Goal: Task Accomplishment & Management: Manage account settings

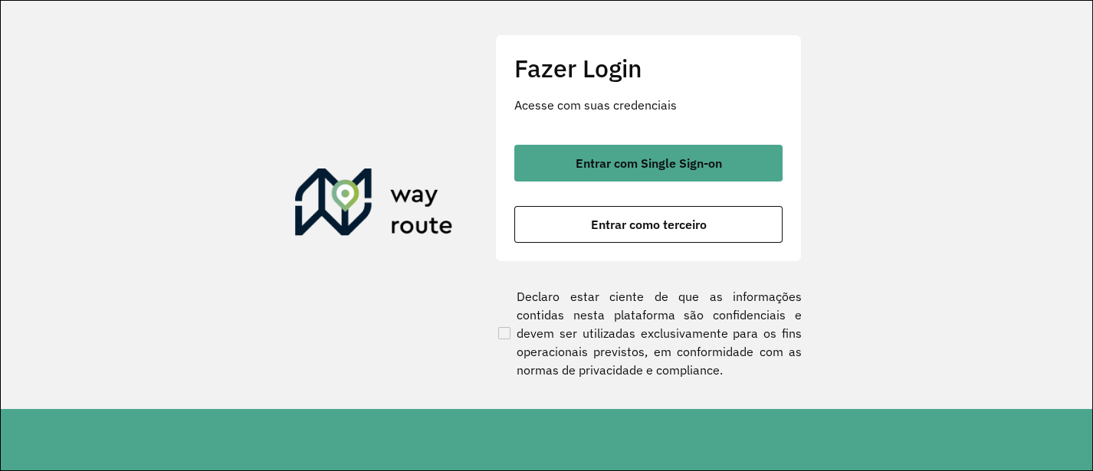
click at [716, 185] on div "Entrar com Single Sign-on Entrar como terceiro" at bounding box center [648, 194] width 268 height 98
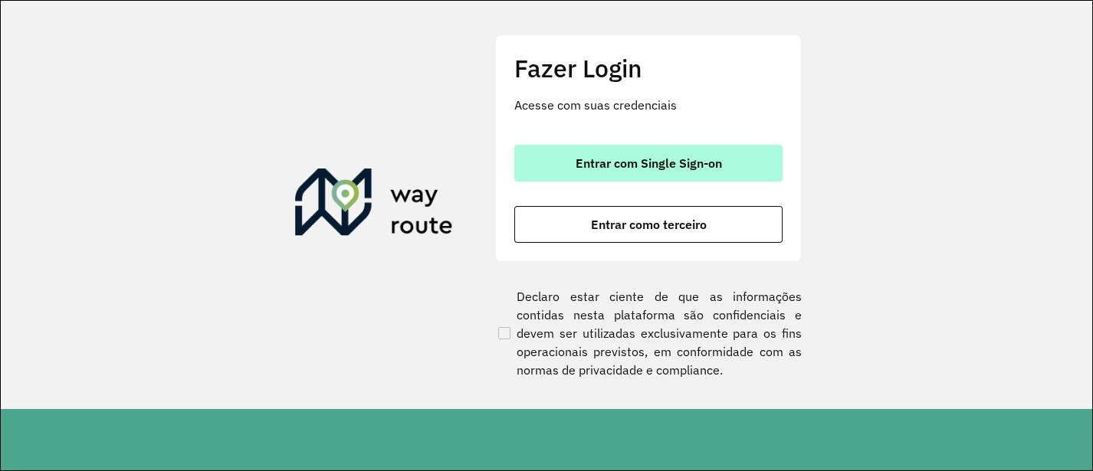
click at [716, 169] on span "Entrar com Single Sign-on" at bounding box center [648, 163] width 146 height 12
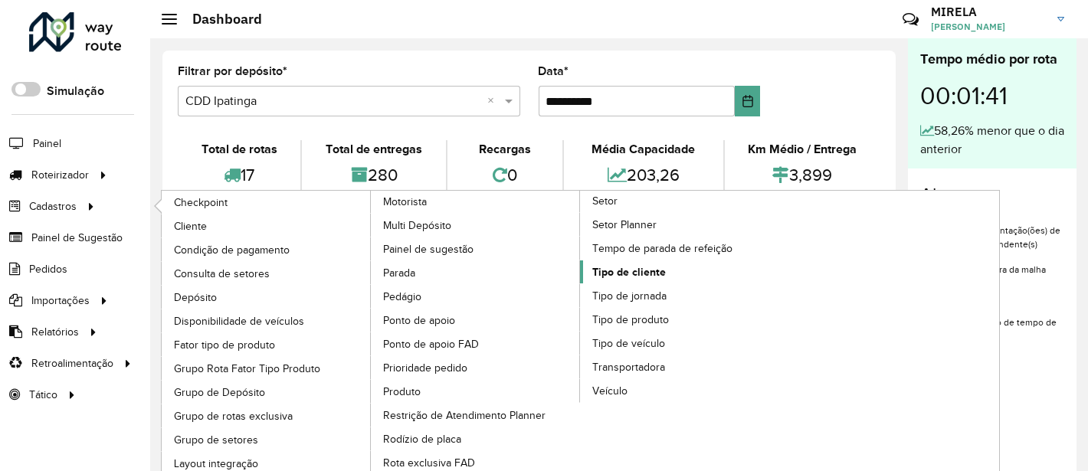
click at [627, 266] on span "Tipo de cliente" at bounding box center [629, 272] width 74 height 16
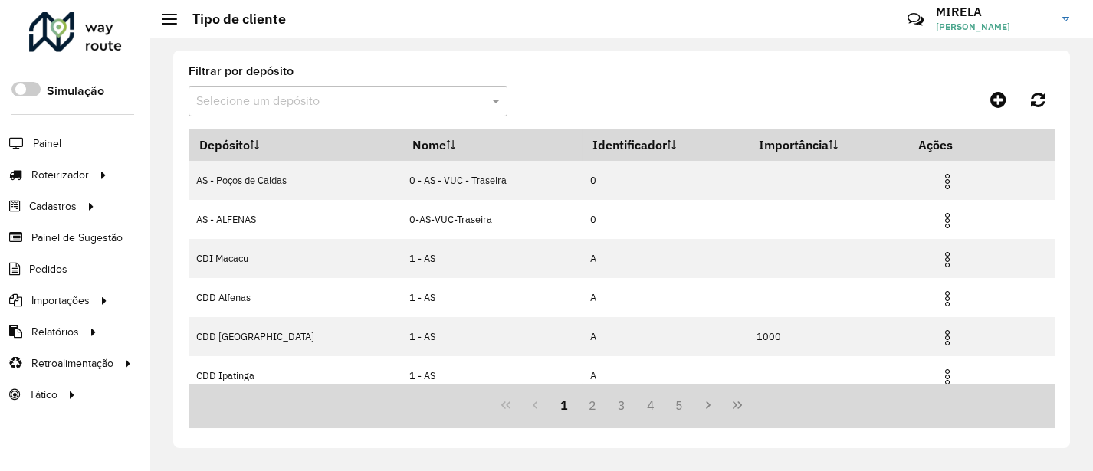
click at [244, 99] on input "text" at bounding box center [332, 102] width 273 height 18
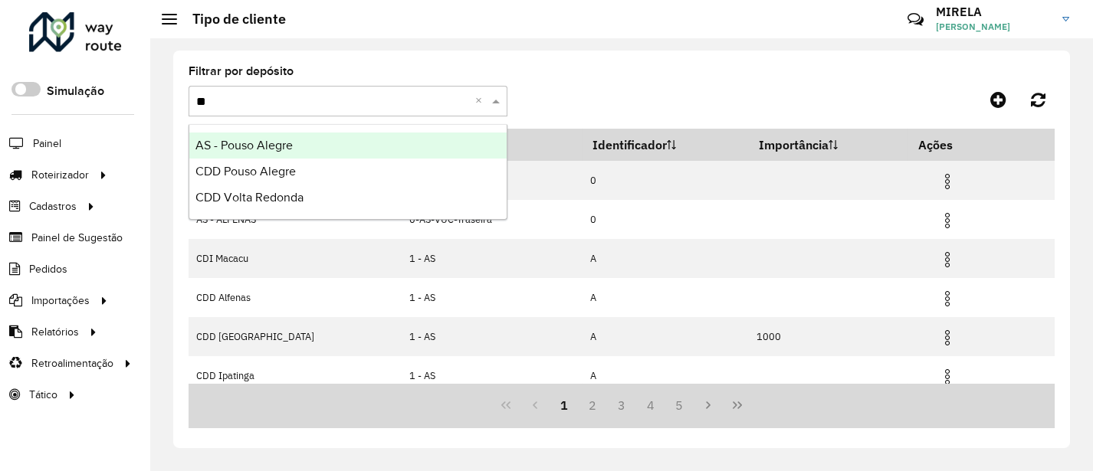
type input "***"
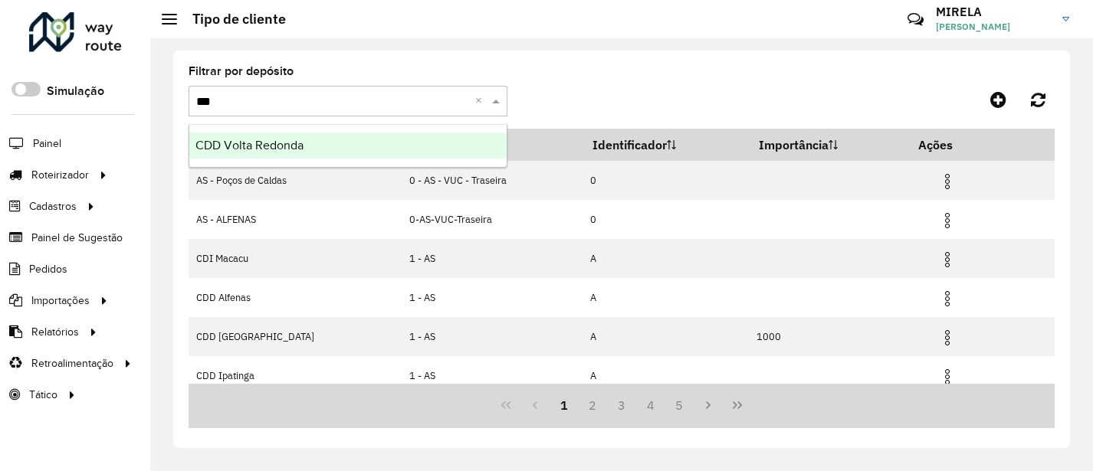
click at [341, 139] on div "CDD Volta Redonda" at bounding box center [347, 146] width 317 height 26
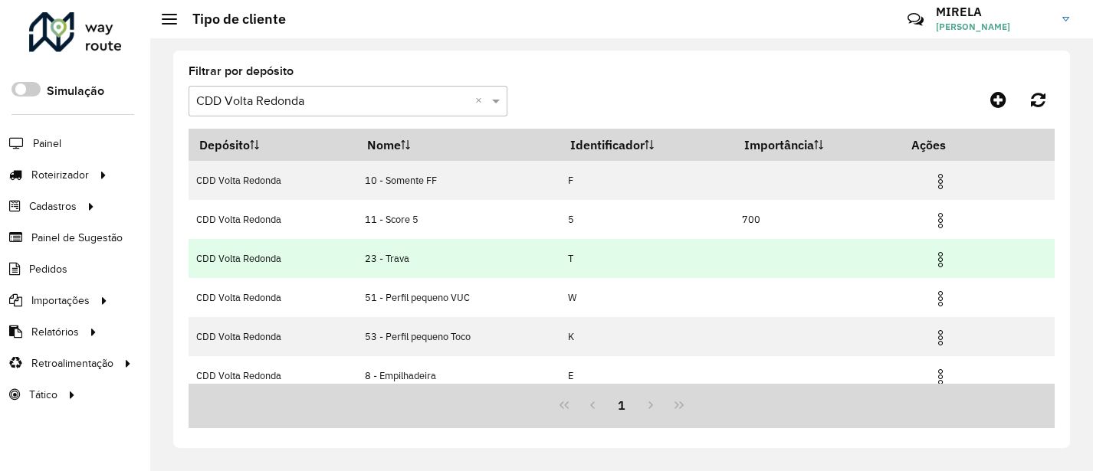
click at [937, 264] on img at bounding box center [940, 260] width 18 height 18
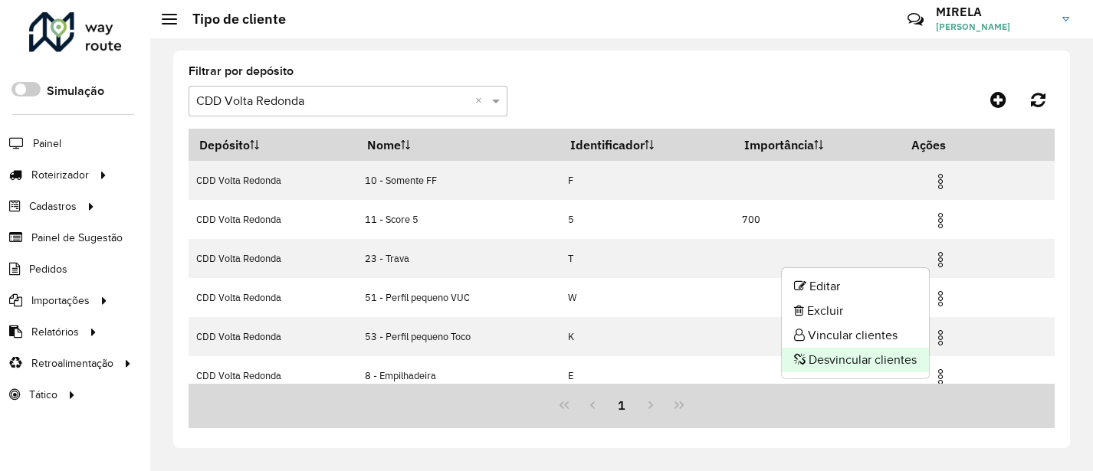
click at [869, 360] on li "Desvincular clientes" at bounding box center [855, 360] width 147 height 25
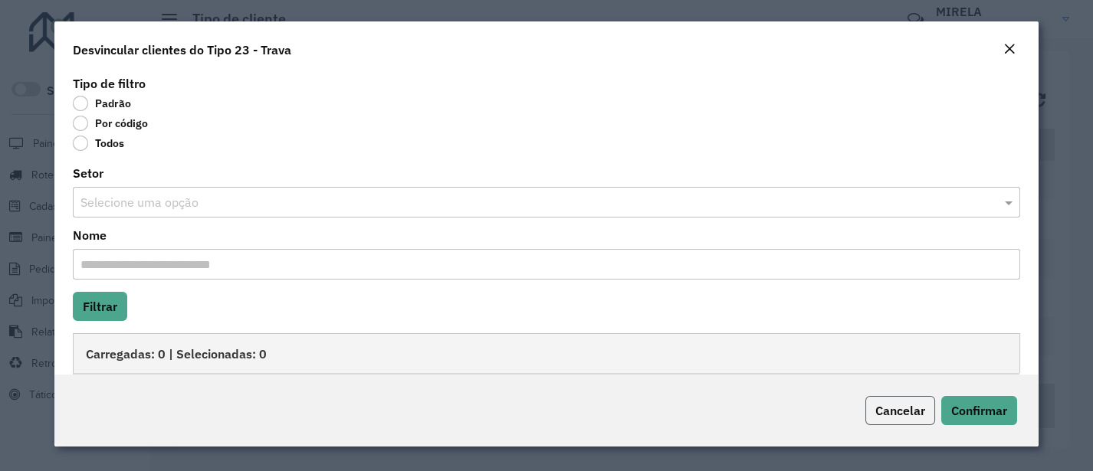
click at [901, 404] on span "Cancelar" at bounding box center [900, 410] width 50 height 15
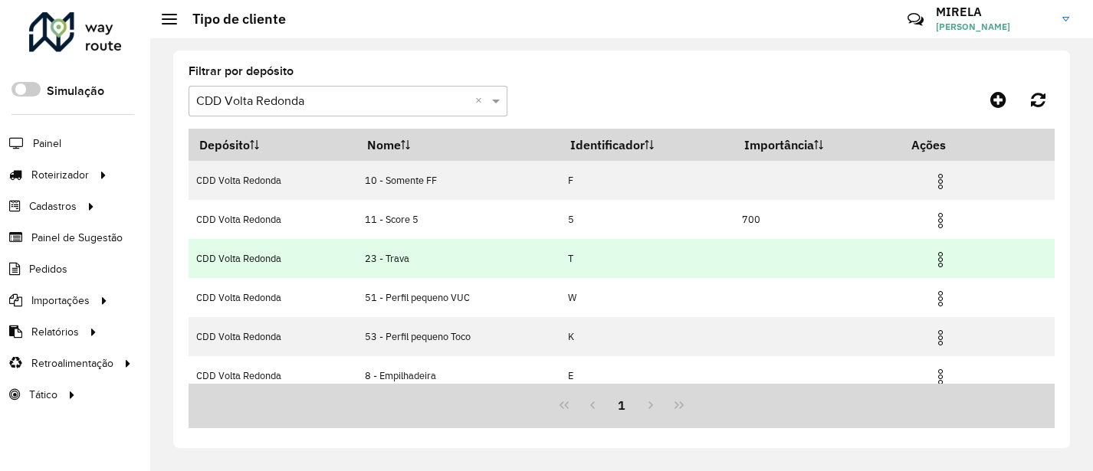
click at [939, 257] on img at bounding box center [940, 260] width 18 height 18
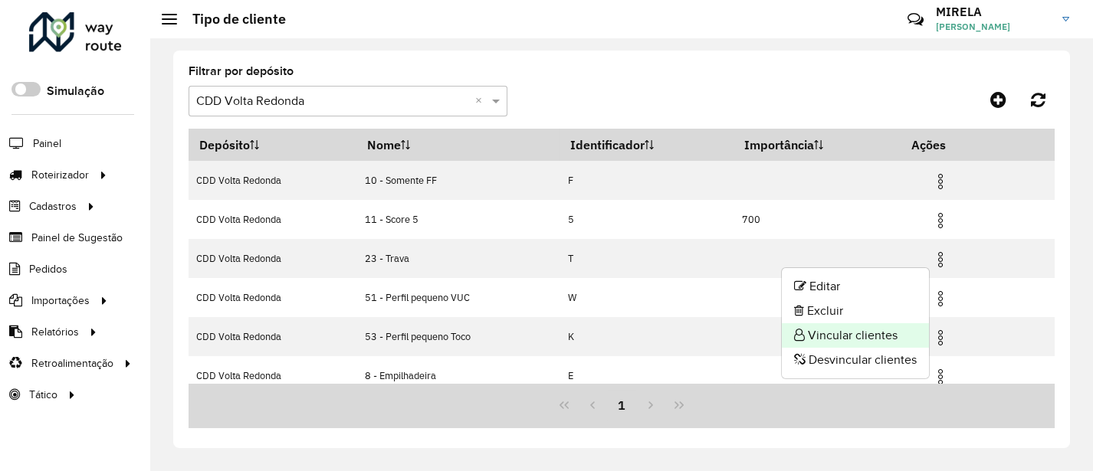
click at [848, 335] on li "Vincular clientes" at bounding box center [855, 335] width 147 height 25
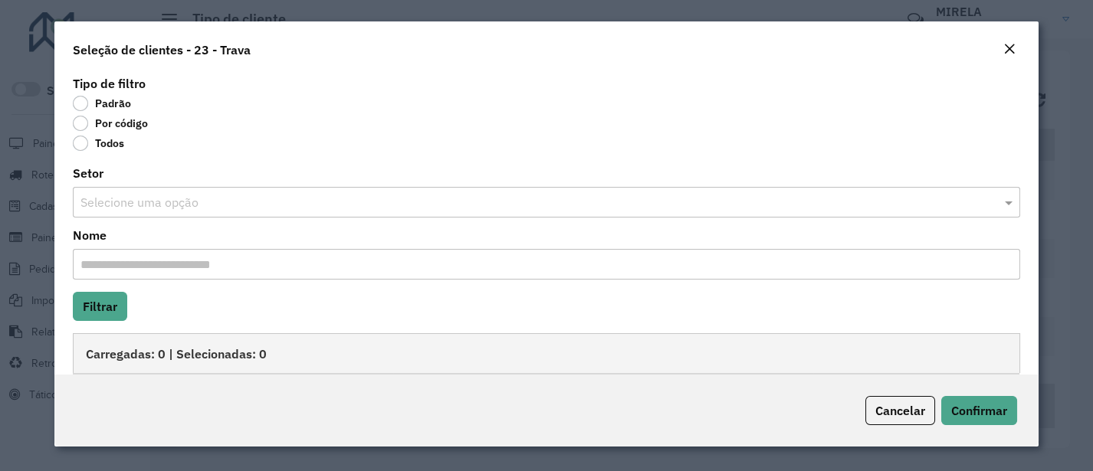
click at [116, 136] on label "Todos" at bounding box center [98, 143] width 51 height 15
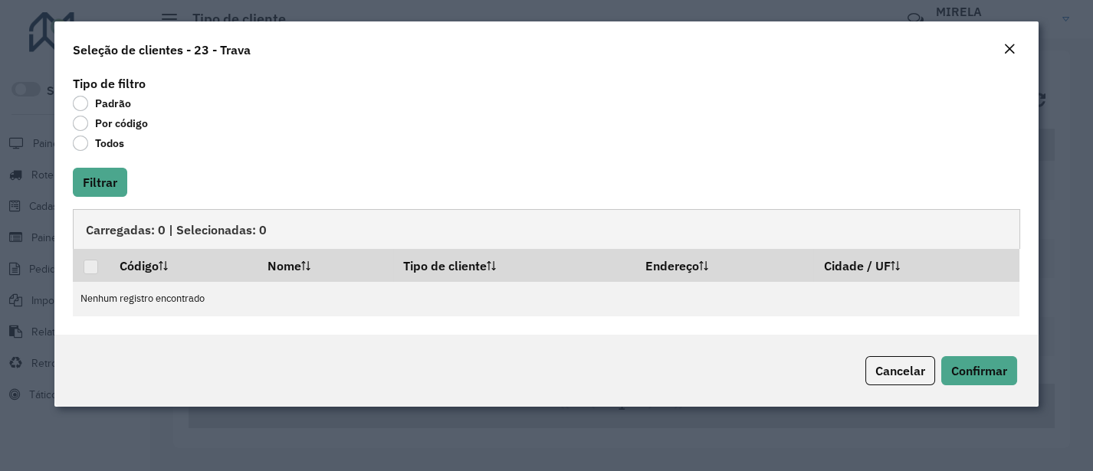
click at [121, 123] on label "Por código" at bounding box center [110, 123] width 75 height 15
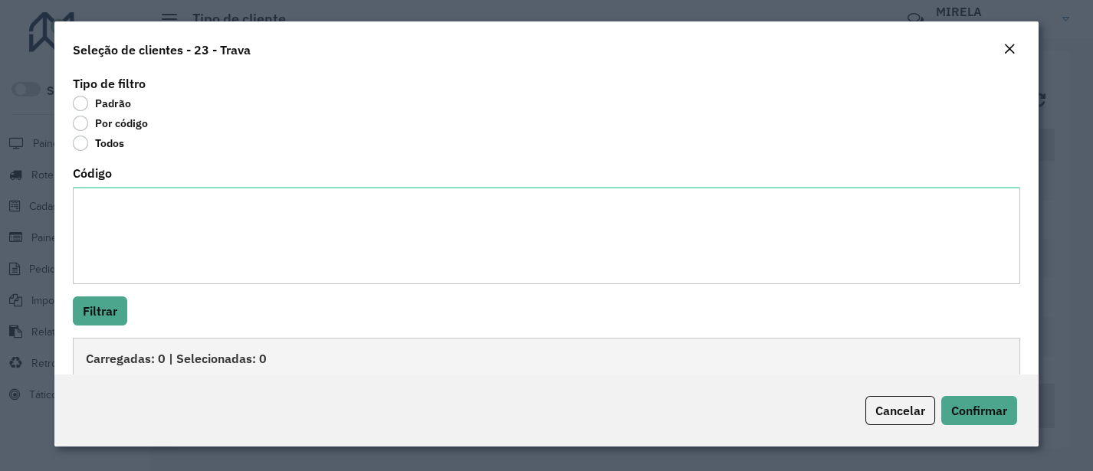
click at [113, 147] on label "Todos" at bounding box center [98, 143] width 51 height 15
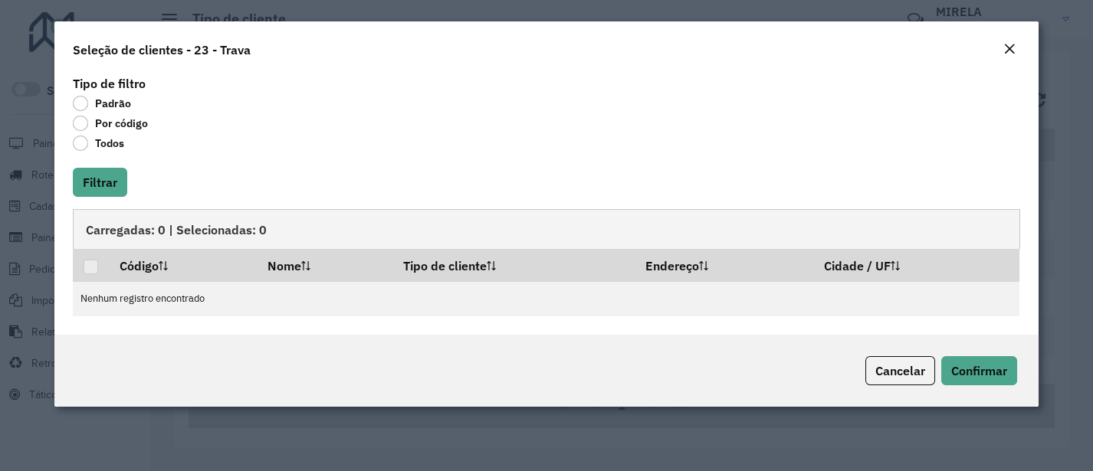
click at [112, 121] on label "Por código" at bounding box center [110, 123] width 75 height 15
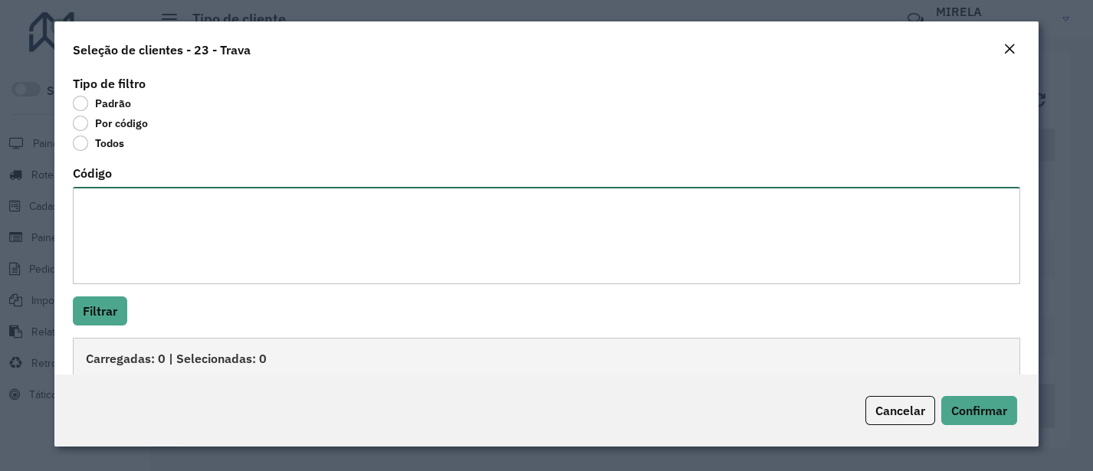
click at [146, 230] on textarea "Código" at bounding box center [546, 235] width 946 height 97
click at [205, 215] on textarea "Código" at bounding box center [546, 235] width 946 height 97
paste textarea "**********"
type textarea "**********"
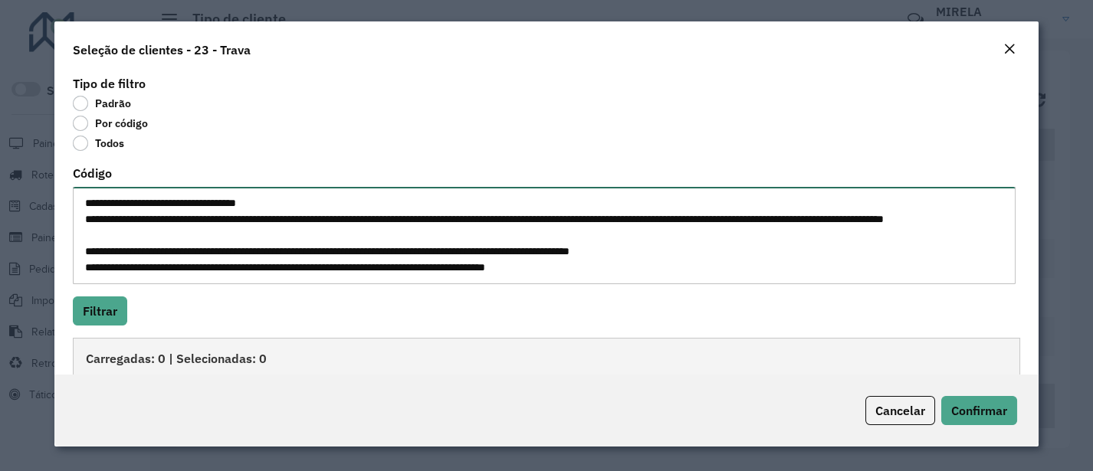
drag, startPoint x: 553, startPoint y: 274, endPoint x: 2, endPoint y: 169, distance: 561.6
click at [2, 169] on modal-container "**********" at bounding box center [546, 235] width 1093 height 471
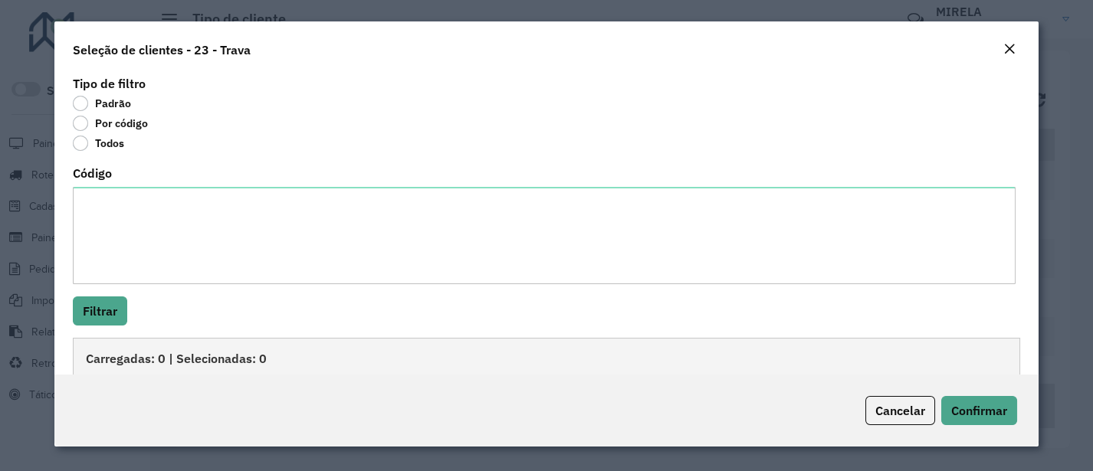
scroll to position [24, 0]
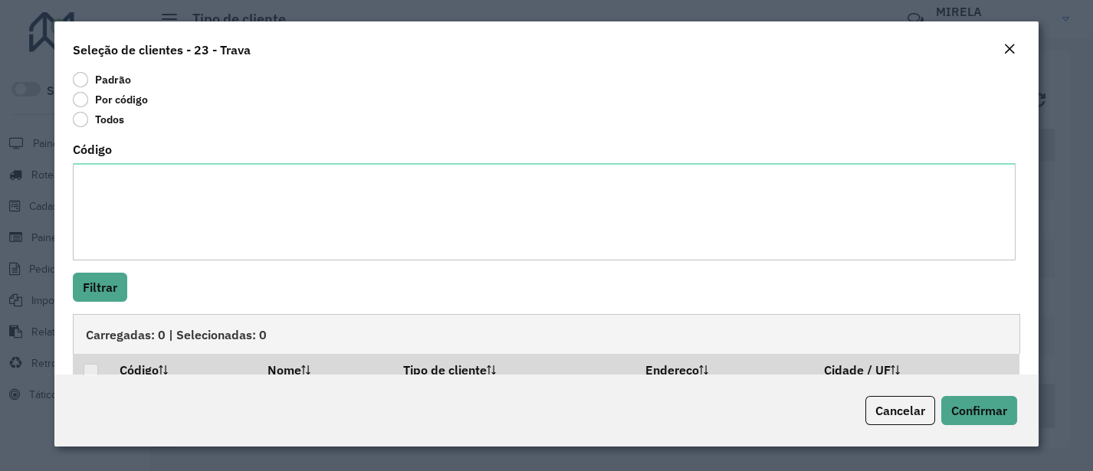
drag, startPoint x: 900, startPoint y: 388, endPoint x: 1091, endPoint y: 353, distance: 194.8
click at [1087, 353] on modal-container "Seleção de clientes - 23 - Trava Tipo de filtro Padrão Por código Todos Código …" at bounding box center [546, 235] width 1093 height 471
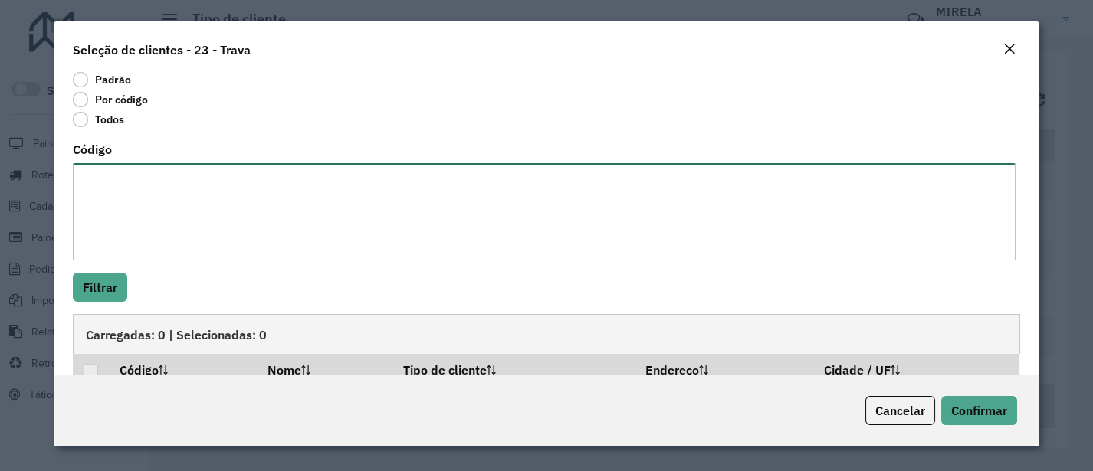
click at [383, 182] on textarea "Código" at bounding box center [544, 211] width 942 height 97
paste textarea "***** ***** **** ***** ***** ***** ***** ***** ***** ***** **** ***** ***** ***…"
type textarea "***** ***** **** ***** ***** ***** ***** ***** ***** ***** **** ***** ***** ***…"
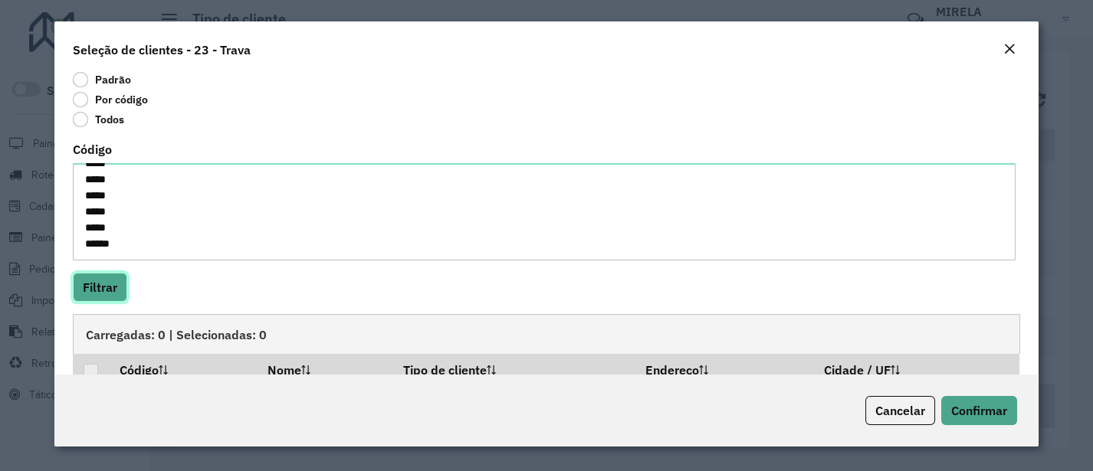
click at [94, 295] on button "Filtrar" at bounding box center [100, 287] width 54 height 29
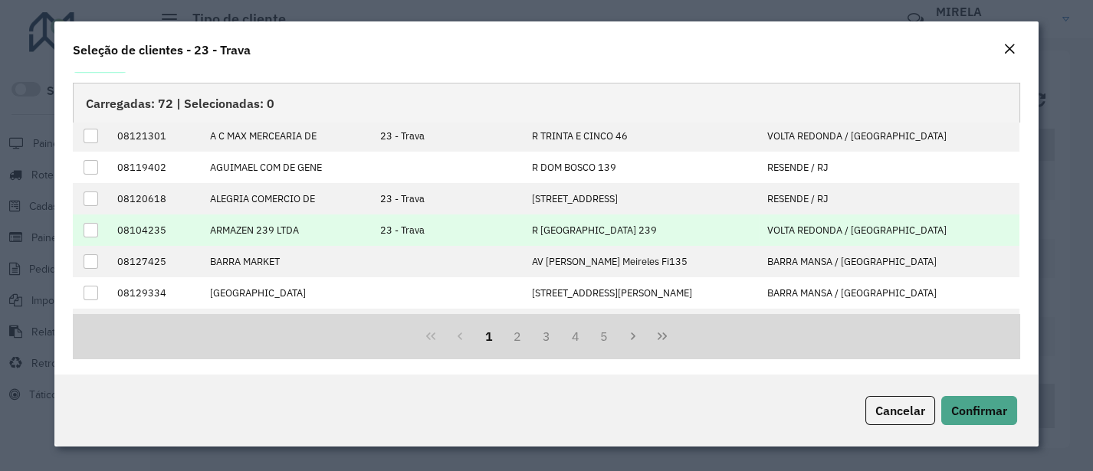
scroll to position [0, 0]
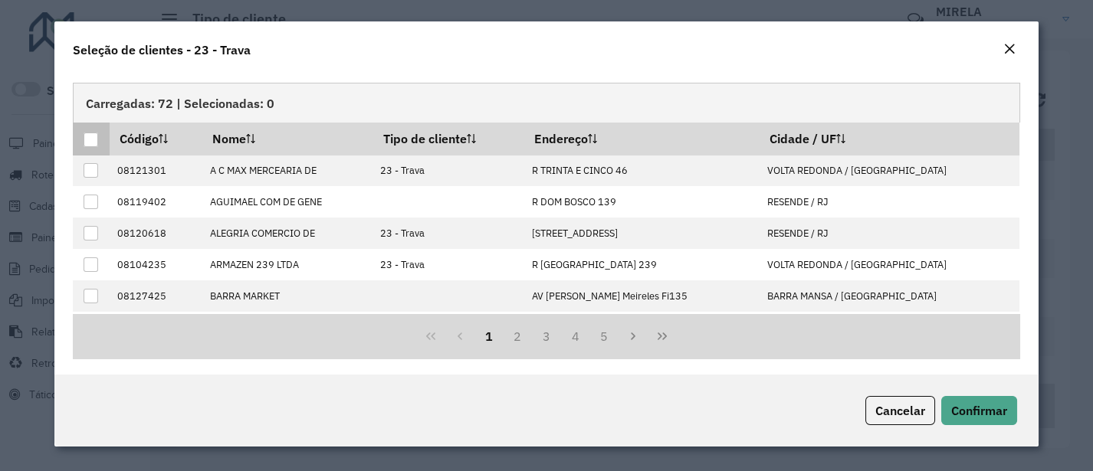
click at [90, 143] on div at bounding box center [91, 140] width 15 height 15
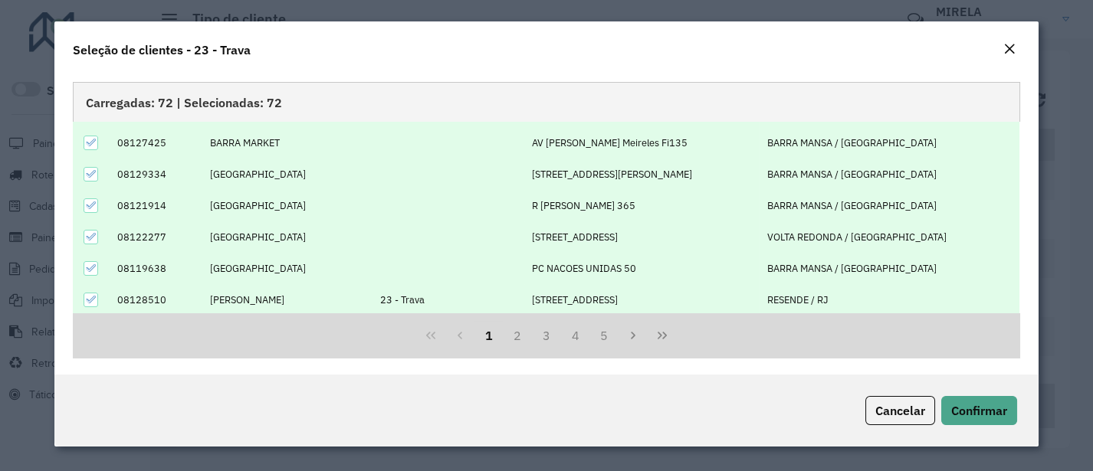
scroll to position [257, 0]
click at [996, 412] on span "Confirmar" at bounding box center [979, 410] width 56 height 15
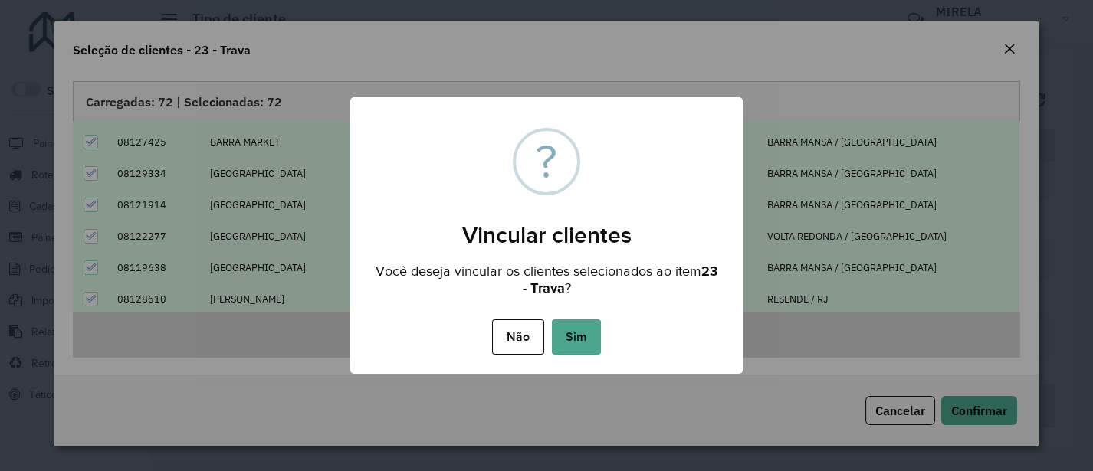
click at [590, 333] on button "Sim" at bounding box center [576, 337] width 49 height 35
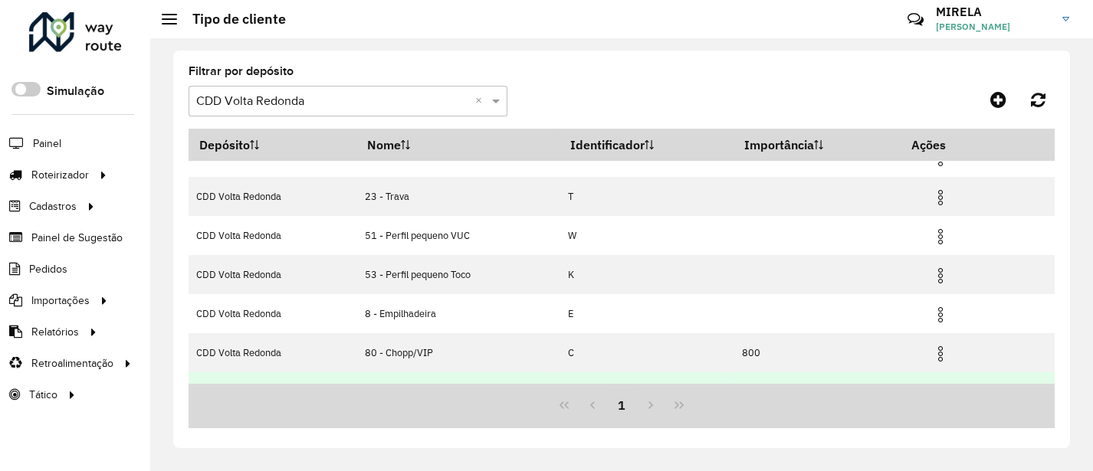
scroll to position [126, 0]
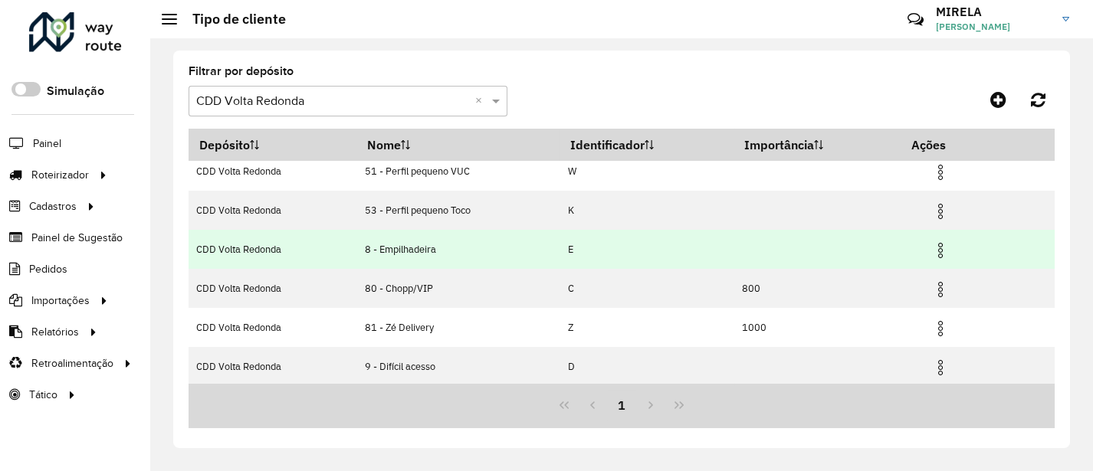
click at [936, 249] on img at bounding box center [940, 250] width 18 height 18
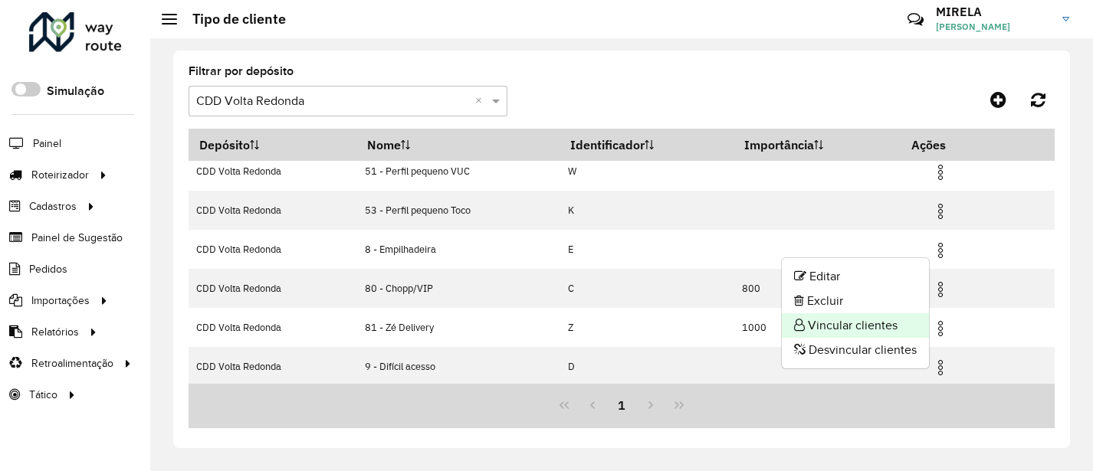
click at [860, 328] on li "Vincular clientes" at bounding box center [855, 325] width 147 height 25
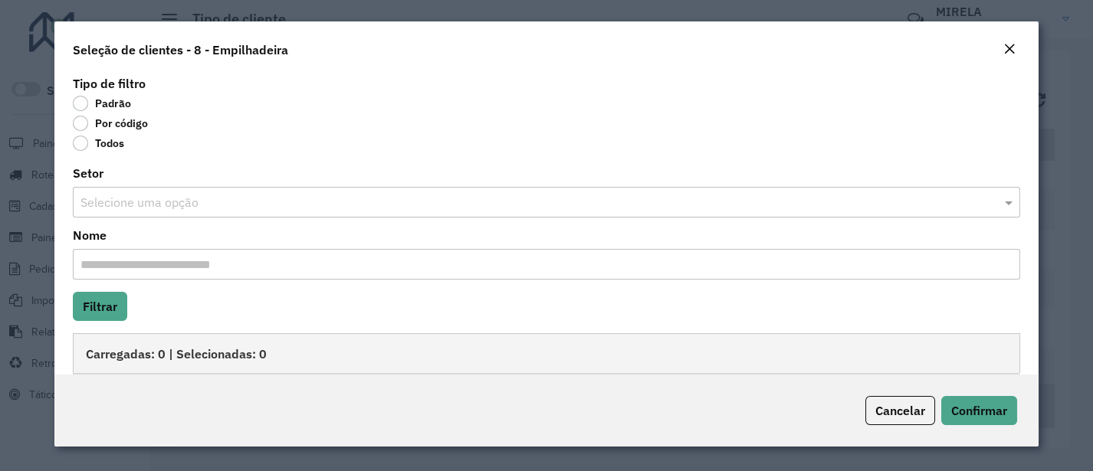
click at [113, 128] on label "Por código" at bounding box center [110, 123] width 75 height 15
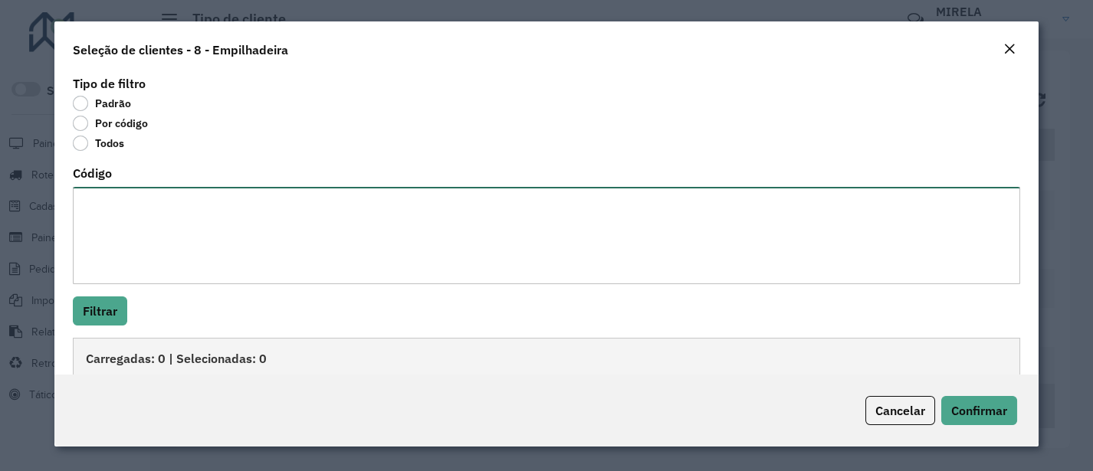
click at [151, 200] on textarea "Código" at bounding box center [546, 235] width 946 height 97
paste textarea "***** ***** ***** **** ***** ***** ***** ***** ***** ***** ***** ***** ***** **…"
type textarea "***** ***** ***** **** ***** ***** ***** ***** ***** ***** ***** ***** ***** **…"
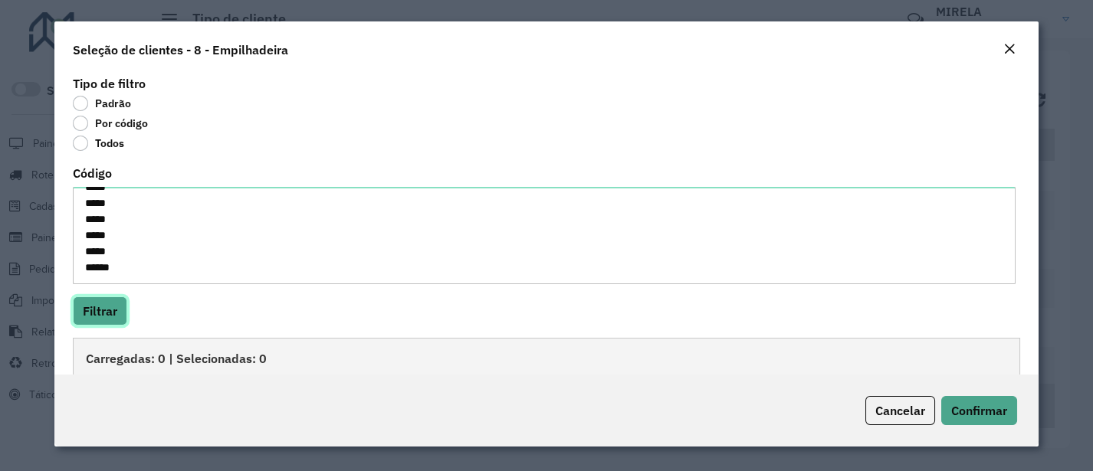
click at [114, 317] on button "Filtrar" at bounding box center [100, 311] width 54 height 29
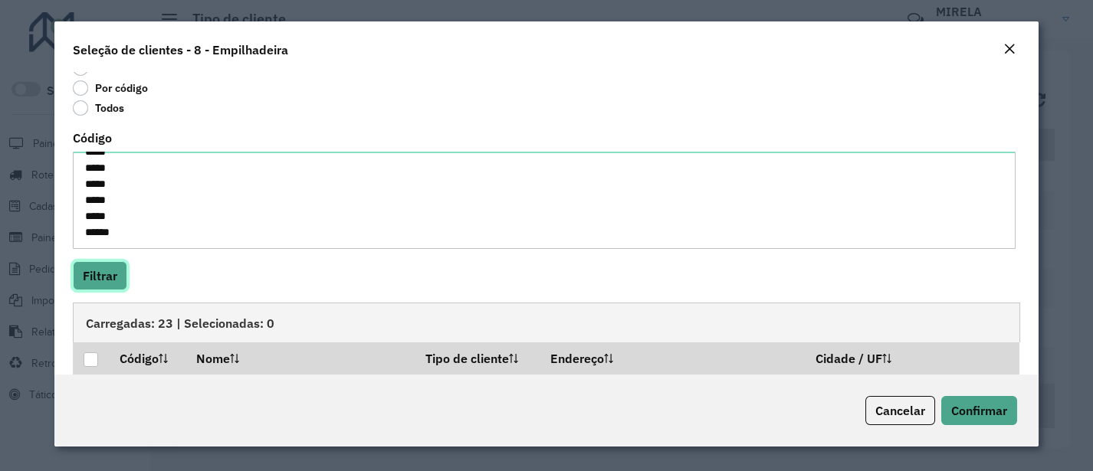
scroll to position [257, 0]
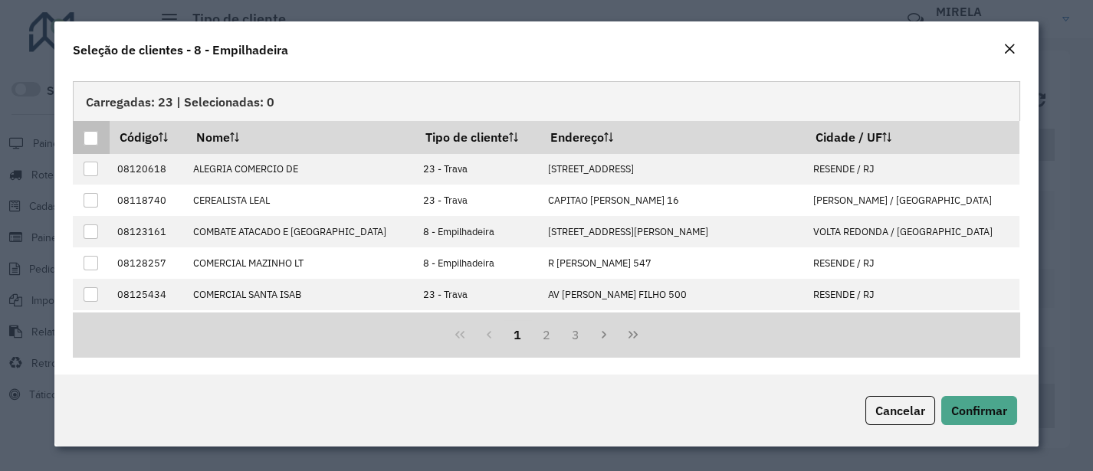
click at [92, 141] on div at bounding box center [91, 138] width 15 height 15
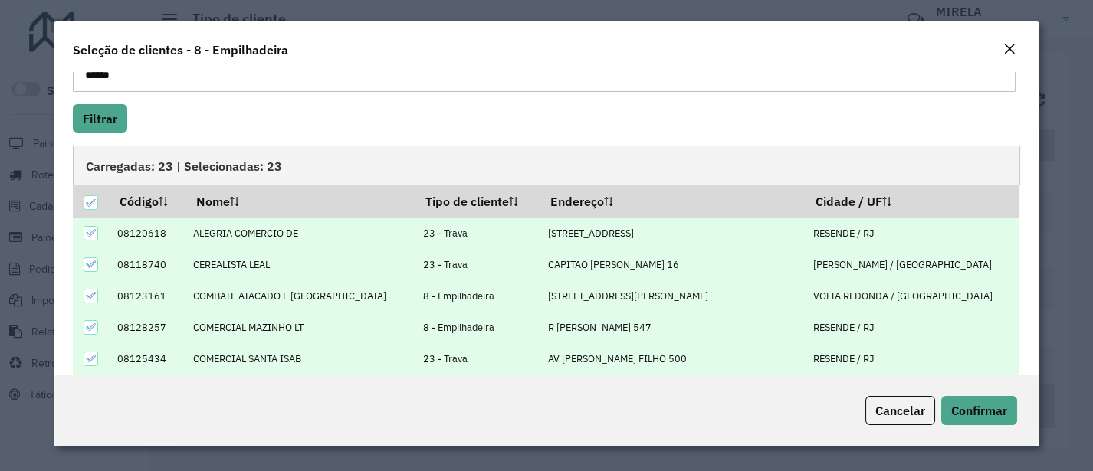
scroll to position [87, 0]
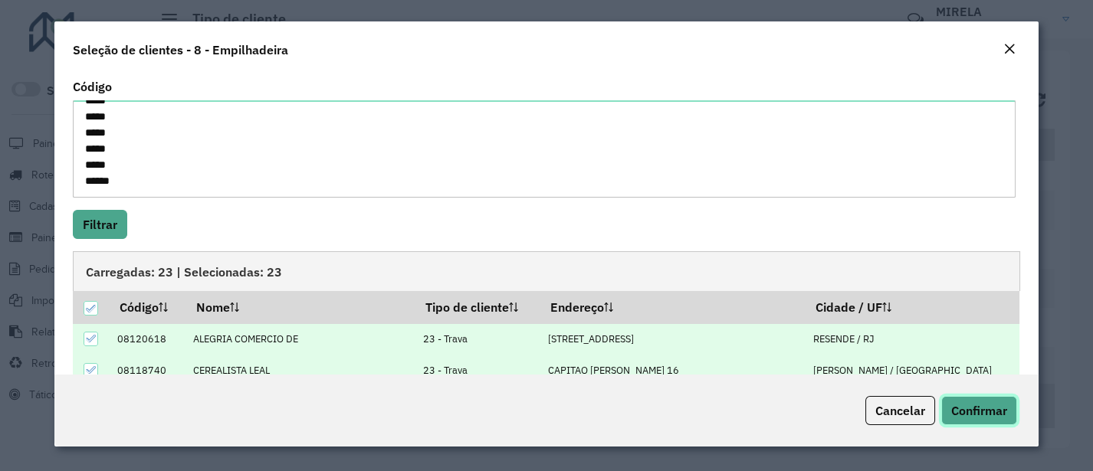
click at [989, 401] on button "Confirmar" at bounding box center [979, 410] width 76 height 29
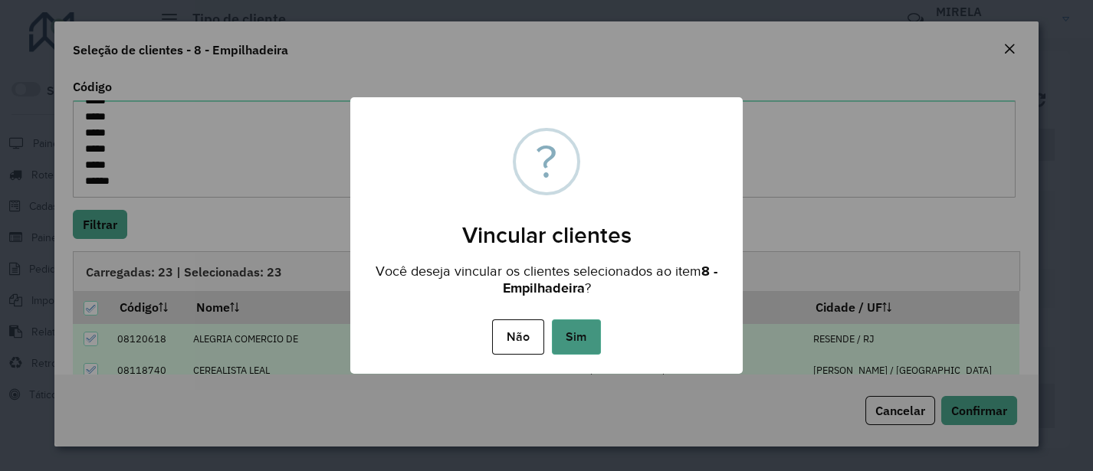
click at [576, 346] on button "Sim" at bounding box center [576, 337] width 49 height 35
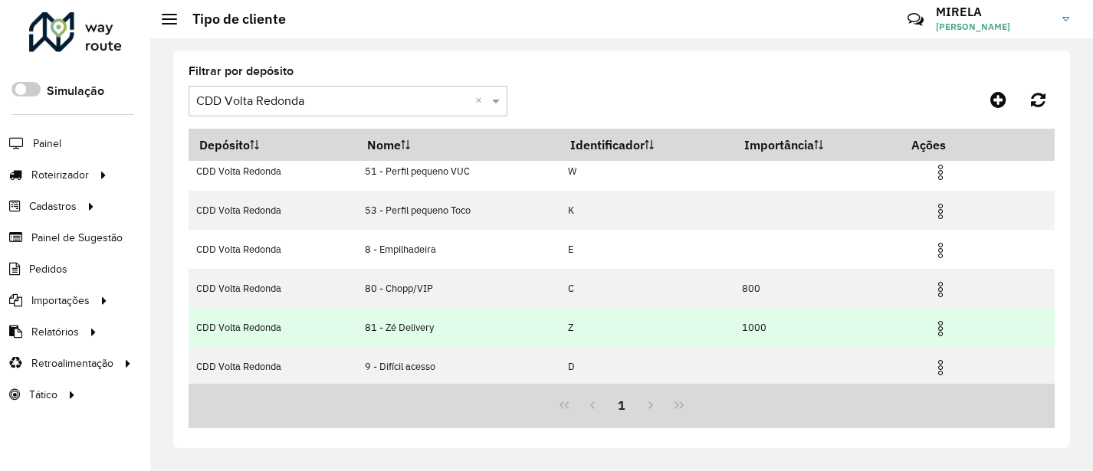
click at [942, 327] on img at bounding box center [940, 329] width 18 height 18
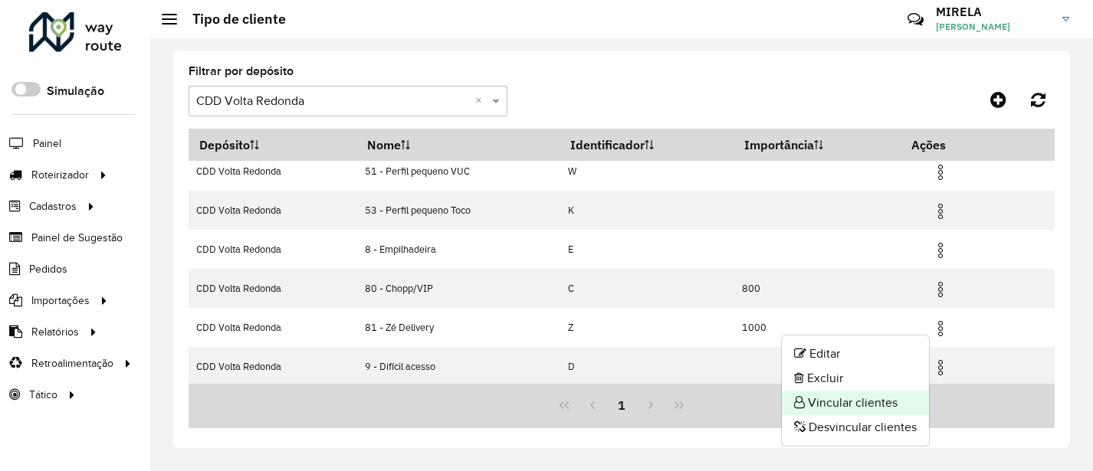
click at [822, 405] on li "Vincular clientes" at bounding box center [855, 403] width 147 height 25
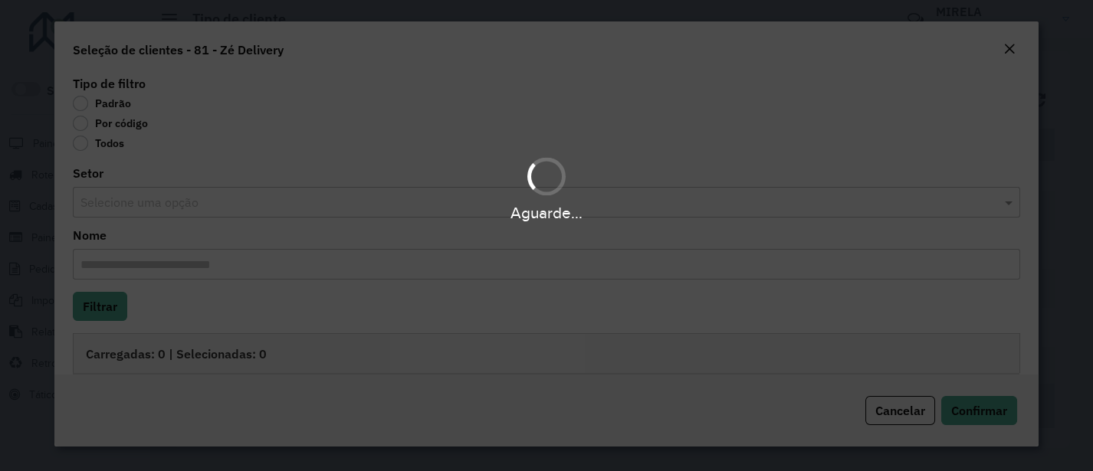
click at [120, 126] on div "Aguarde..." at bounding box center [546, 235] width 1093 height 471
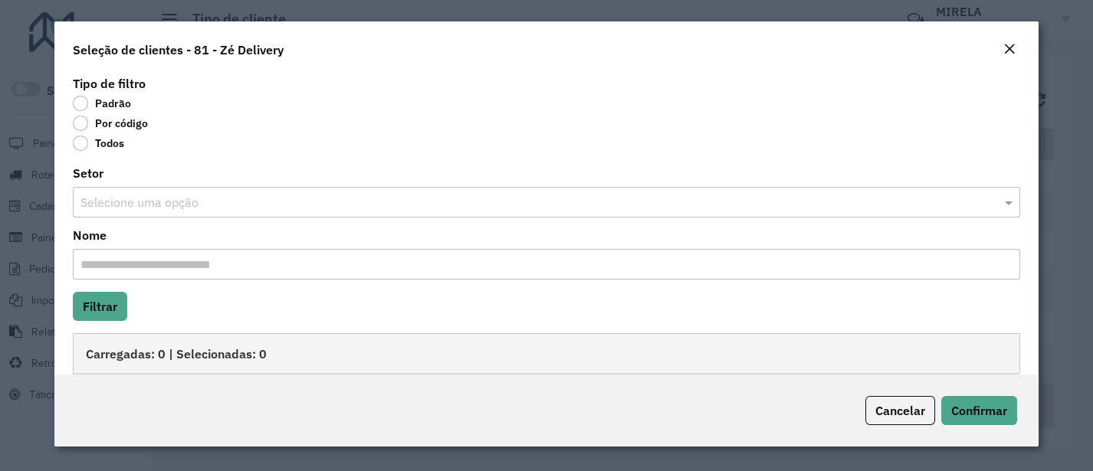
click at [112, 123] on label "Por código" at bounding box center [110, 123] width 75 height 15
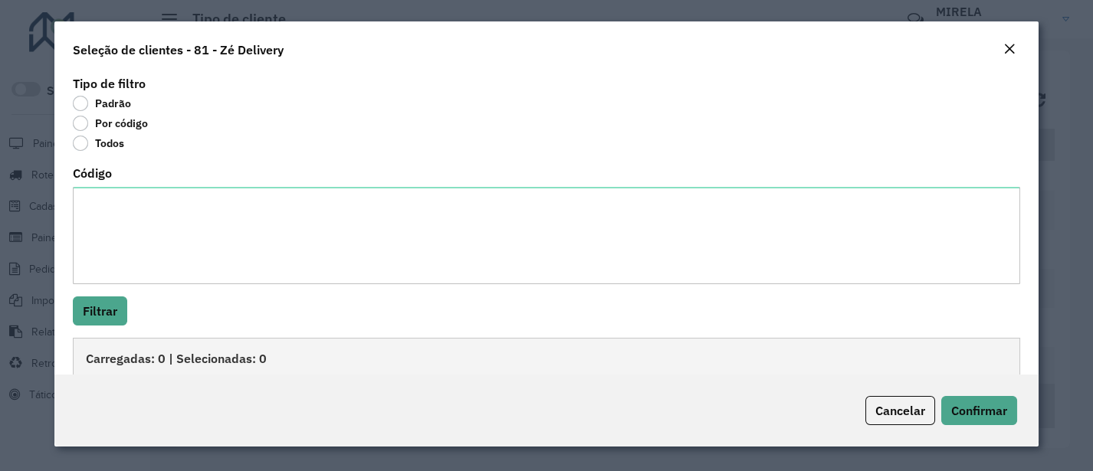
click at [114, 185] on div "Código" at bounding box center [546, 226] width 946 height 116
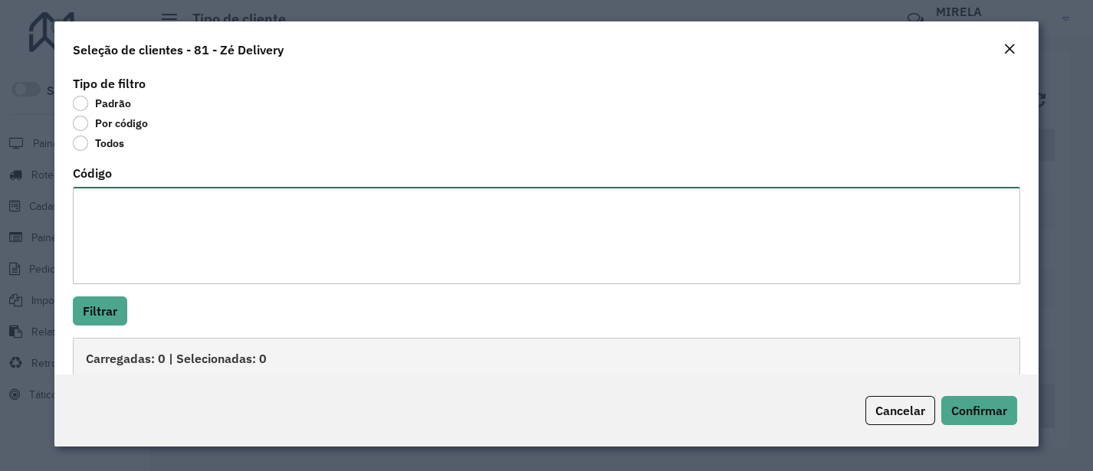
click at [129, 206] on textarea "Código" at bounding box center [546, 235] width 946 height 97
paste textarea "***** ***** ***** ***** ***** ***** ***** ***** ***** ***** ***** ***** ***** *…"
type textarea "***** ***** ***** ***** ***** ***** ***** ***** ***** ***** ***** ***** ***** *…"
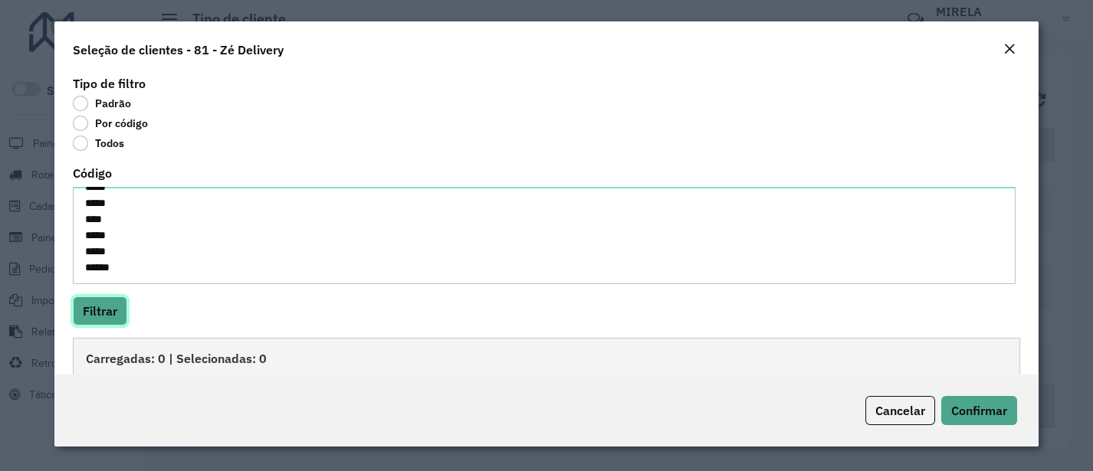
click at [100, 313] on button "Filtrar" at bounding box center [100, 311] width 54 height 29
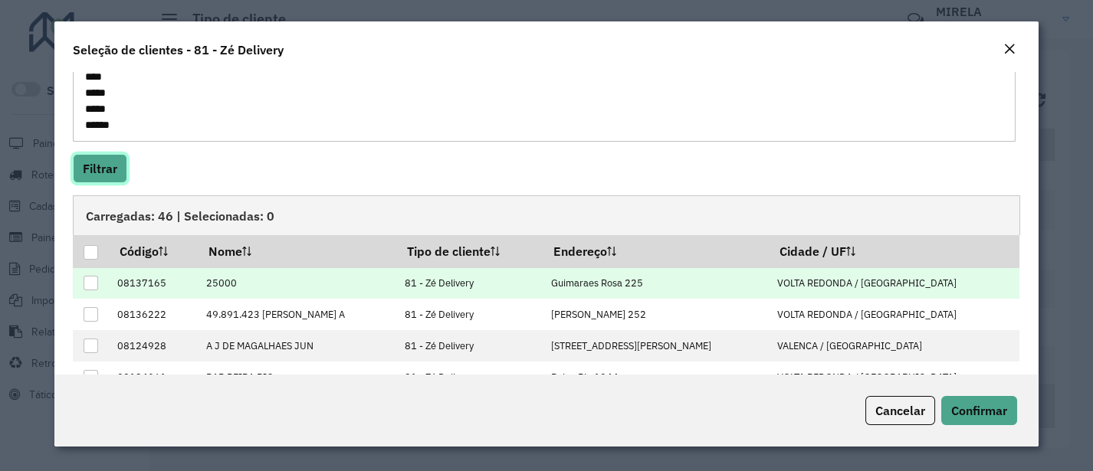
scroll to position [170, 0]
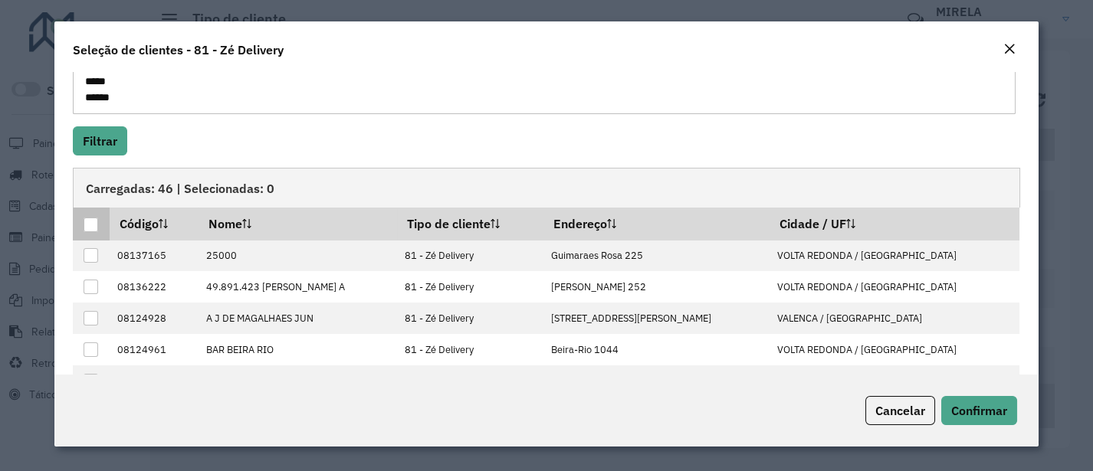
click at [92, 220] on div at bounding box center [91, 225] width 15 height 15
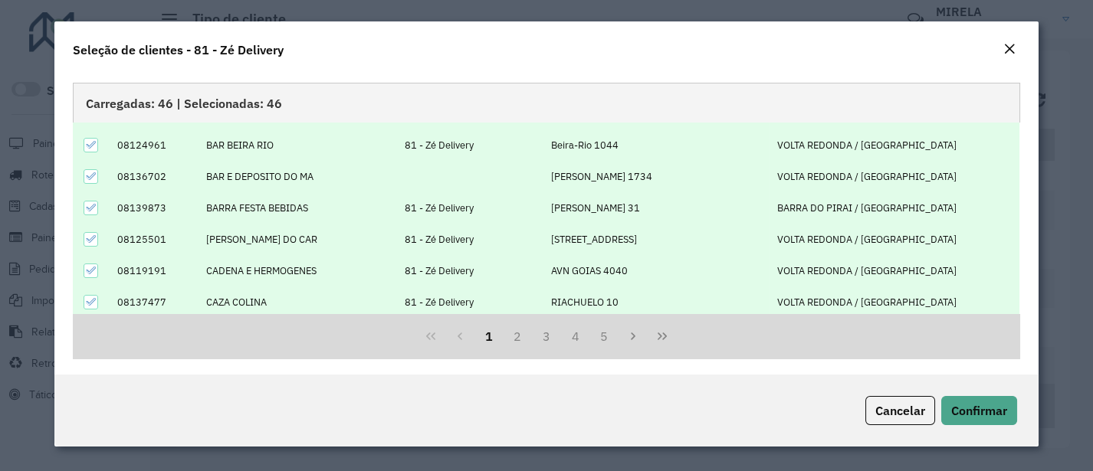
scroll to position [152, 0]
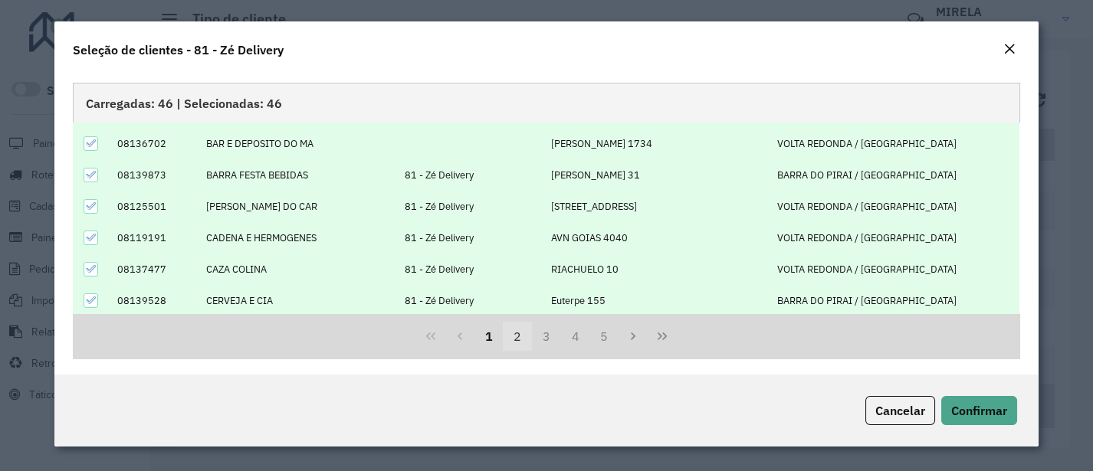
click at [513, 337] on button "2" at bounding box center [517, 336] width 29 height 29
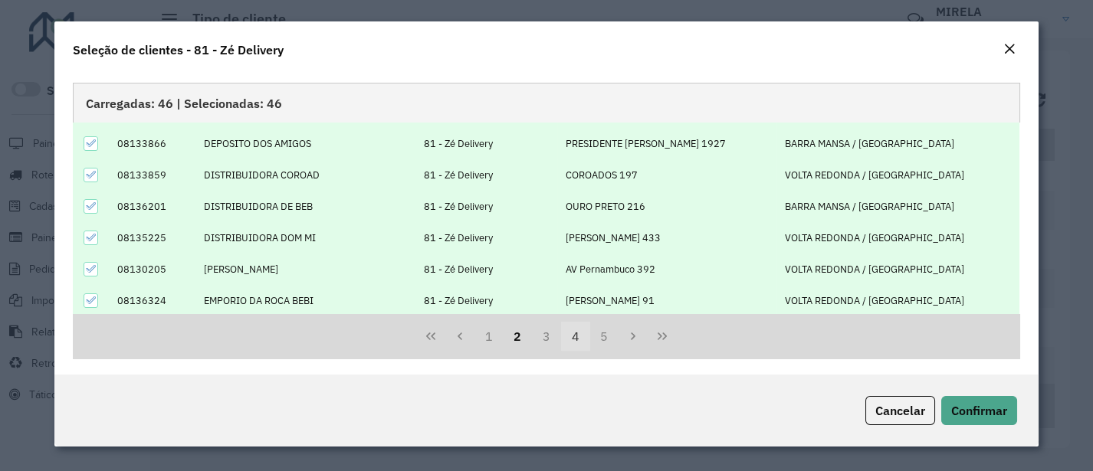
click at [561, 339] on button "4" at bounding box center [575, 336] width 29 height 29
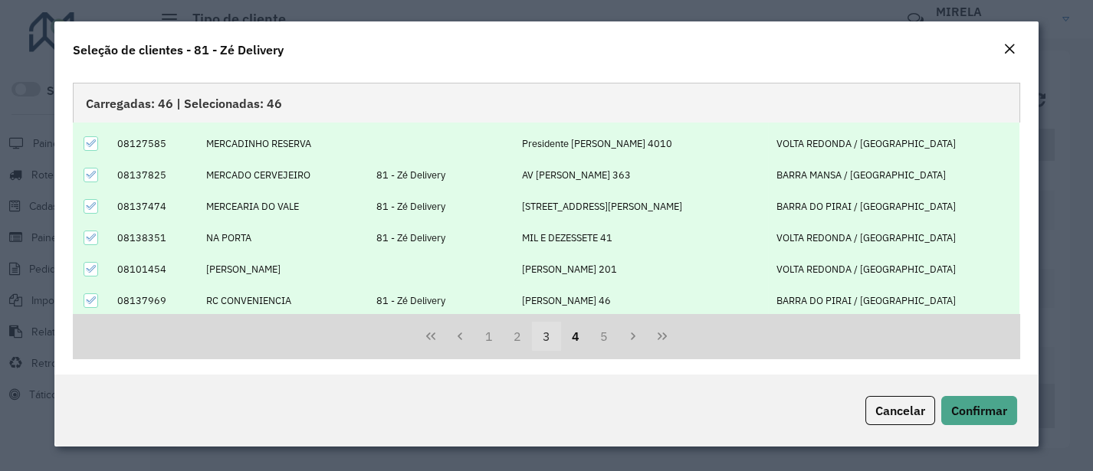
click at [543, 340] on button "3" at bounding box center [546, 336] width 29 height 29
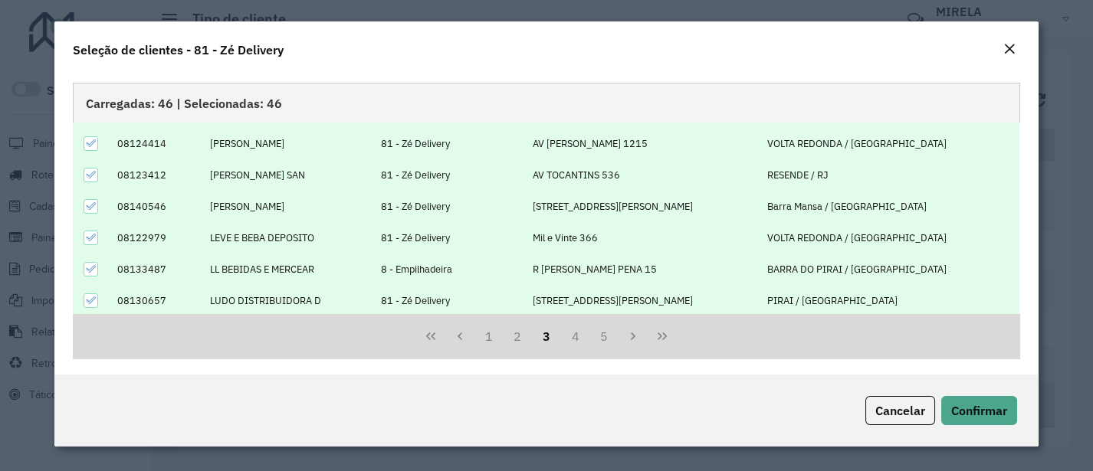
scroll to position [257, 0]
click at [959, 403] on span "Confirmar" at bounding box center [979, 410] width 56 height 15
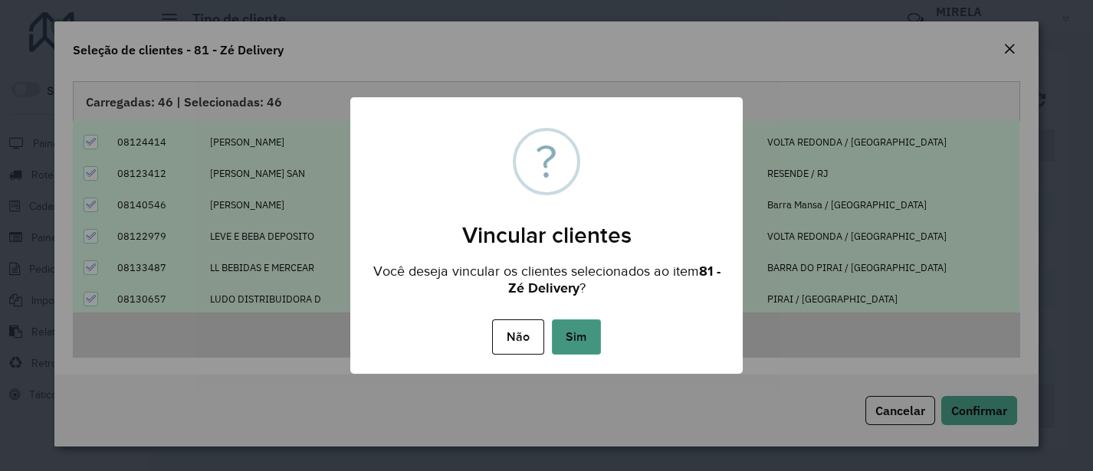
click at [588, 340] on button "Sim" at bounding box center [576, 337] width 49 height 35
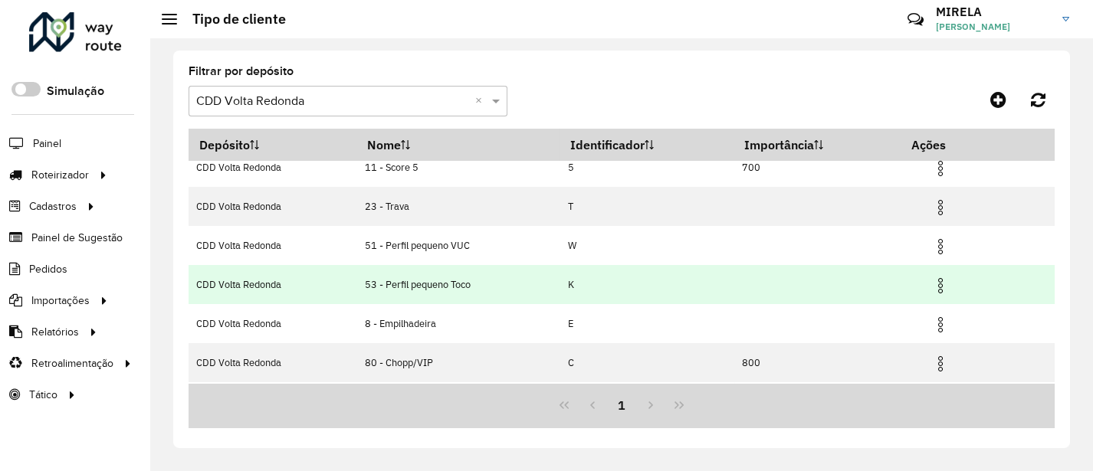
scroll to position [0, 0]
